Goal: Information Seeking & Learning: Check status

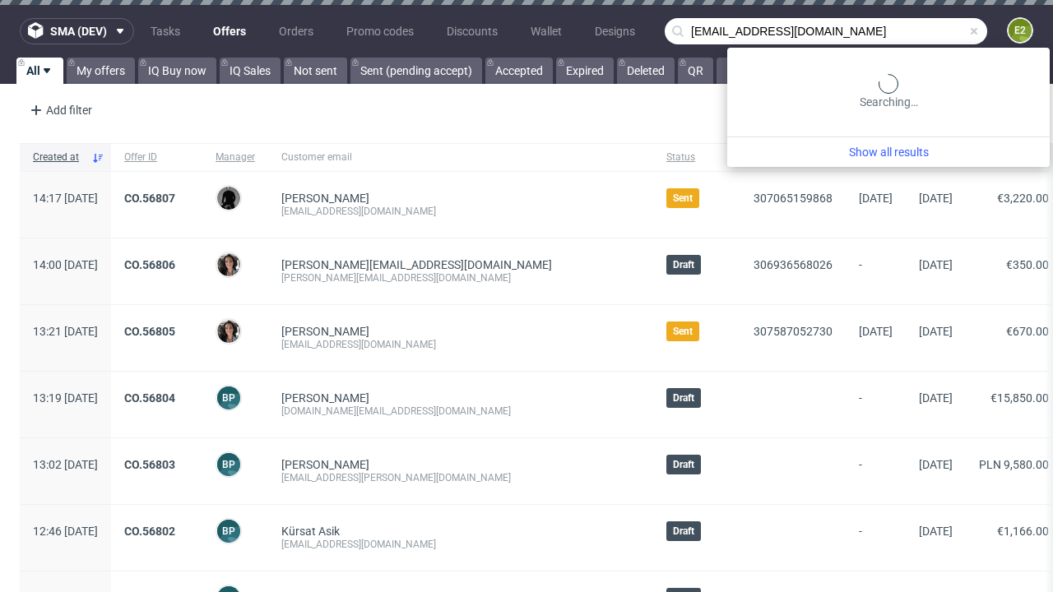
scroll to position [0, 7]
type input "[EMAIL_ADDRESS][DOMAIN_NAME]"
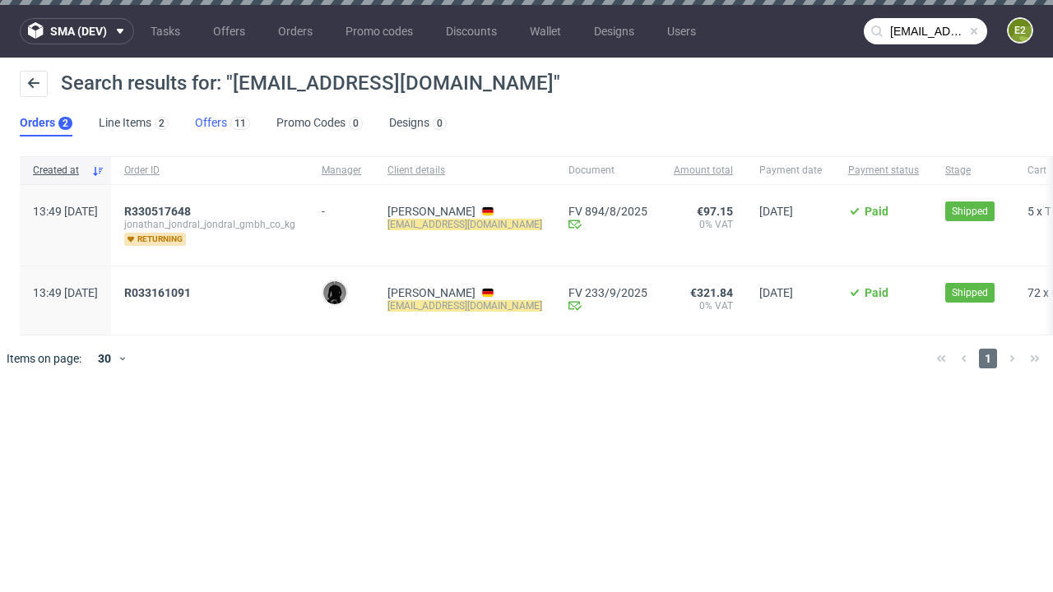
click at [222, 123] on link "Offers 11" at bounding box center [222, 123] width 55 height 26
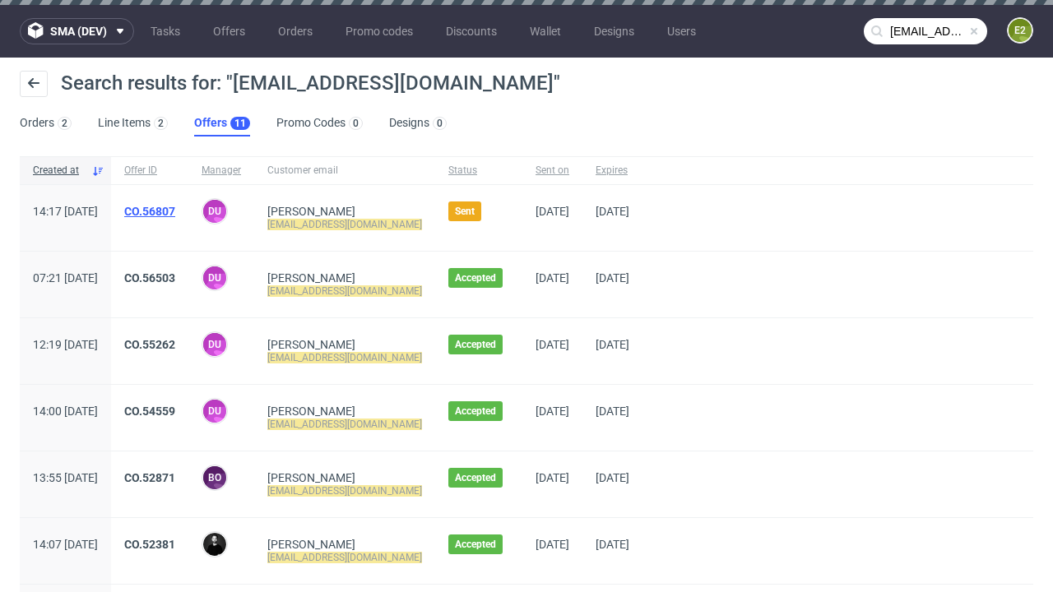
click at [175, 211] on link "CO.56807" at bounding box center [149, 211] width 51 height 13
